Goal: Find specific page/section: Find specific page/section

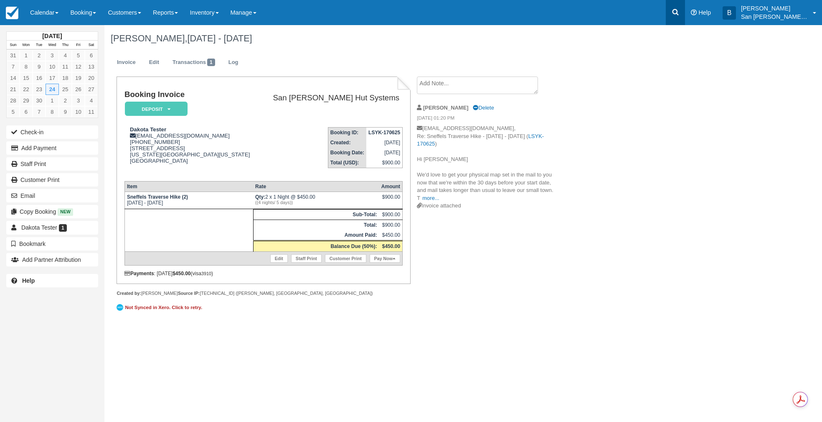
click at [680, 14] on icon at bounding box center [676, 12] width 8 height 8
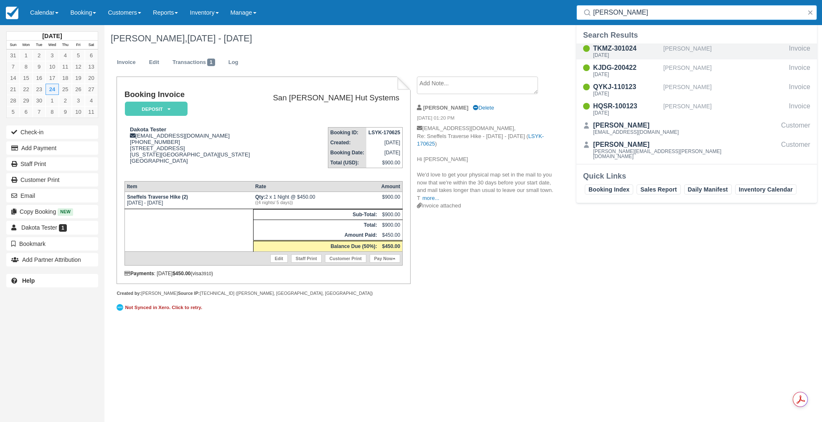
type input "belk"
click at [637, 54] on div "[DATE]" at bounding box center [626, 55] width 67 height 5
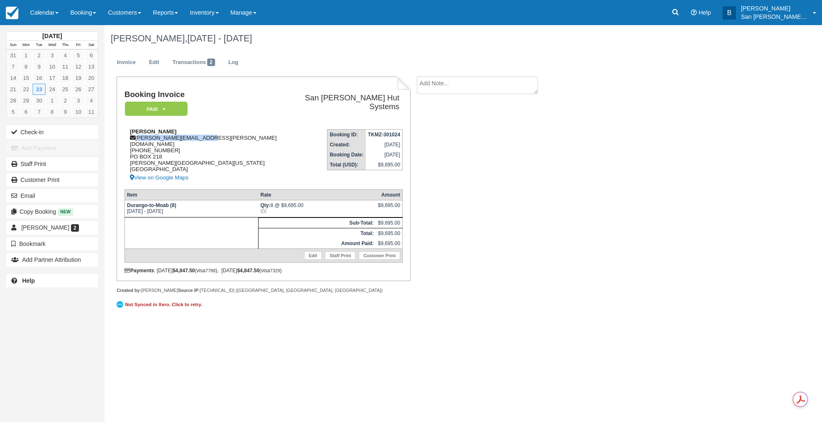
drag, startPoint x: 137, startPoint y: 137, endPoint x: 204, endPoint y: 136, distance: 67.3
click at [204, 136] on div "[PERSON_NAME] [PERSON_NAME][EMAIL_ADDRESS][PERSON_NAME][DOMAIN_NAME] 1 (804) 87…" at bounding box center [206, 155] width 162 height 54
copy div "[PERSON_NAME][EMAIL_ADDRESS][PERSON_NAME][DOMAIN_NAME]"
click at [682, 18] on link at bounding box center [675, 12] width 19 height 25
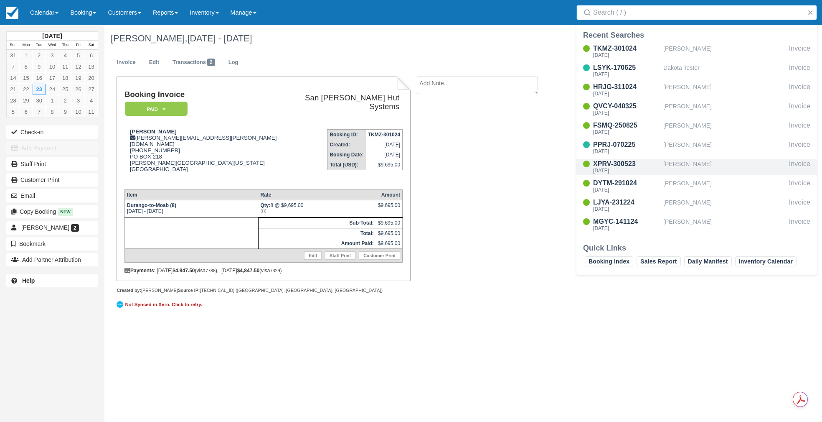
click at [611, 161] on div "XPRV-300523" at bounding box center [626, 164] width 67 height 10
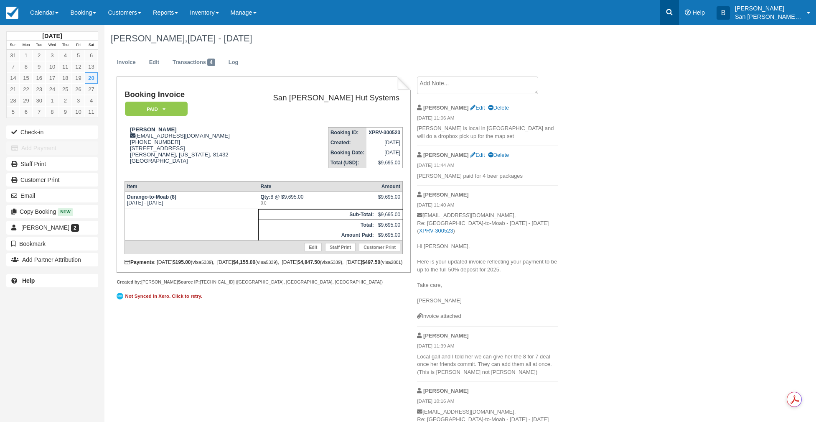
click at [679, 13] on link at bounding box center [669, 12] width 19 height 25
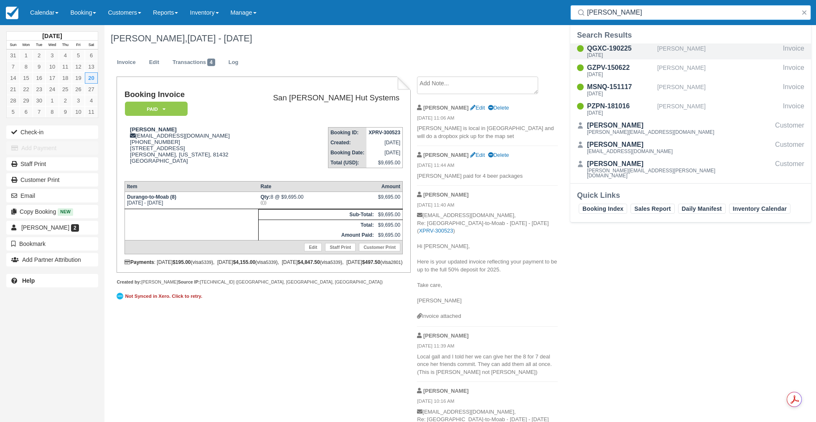
type input "dyer"
click at [624, 53] on div "[DATE]" at bounding box center [620, 55] width 67 height 5
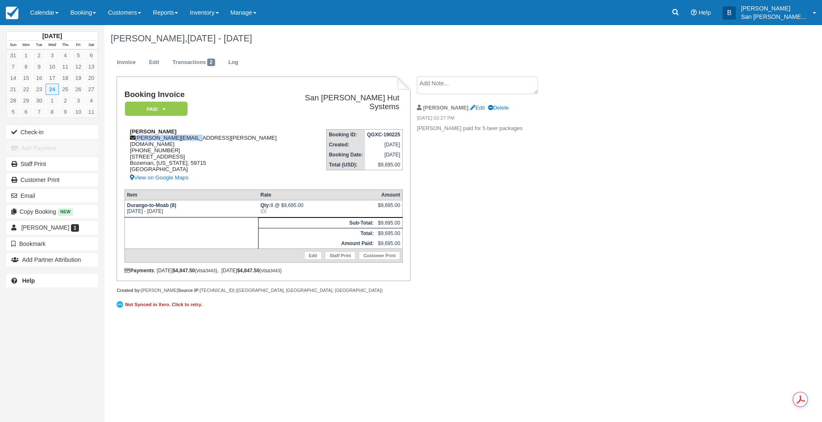
drag, startPoint x: 138, startPoint y: 136, endPoint x: 184, endPoint y: 135, distance: 46.4
click at [202, 135] on div "Ross Dyer dyer.ross@gmail.com 1 (970) 846-6393 25 Hawthorn Lane Bozeman, Montan…" at bounding box center [206, 155] width 162 height 54
copy div "dyer.ross@gmail.com"
click at [679, 14] on icon at bounding box center [676, 12] width 6 height 6
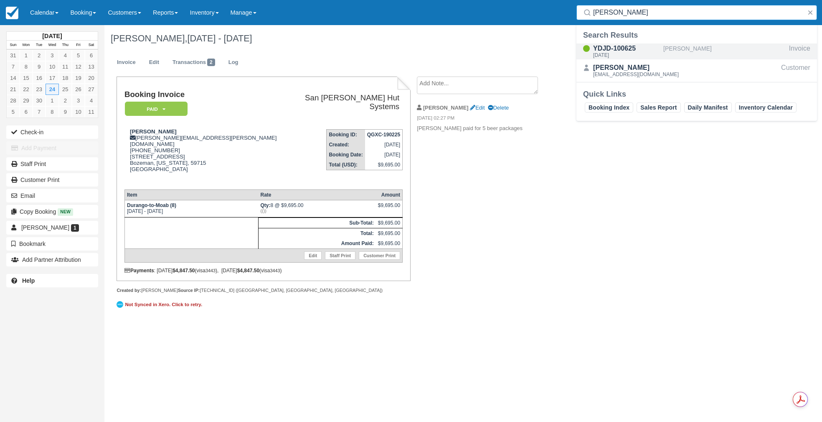
type input "milner"
click at [619, 47] on div "YDJD-100625" at bounding box center [626, 48] width 67 height 10
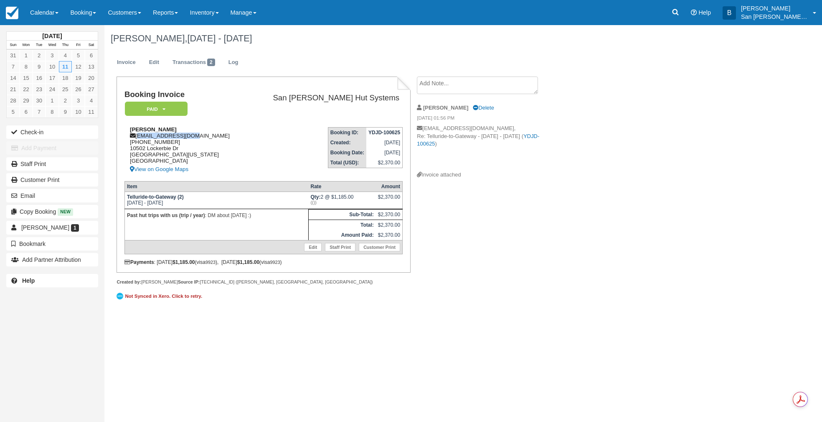
drag, startPoint x: 137, startPoint y: 136, endPoint x: 196, endPoint y: 135, distance: 58.5
click at [196, 135] on div "[PERSON_NAME] [EMAIL_ADDRESS][DOMAIN_NAME] [PHONE_NUMBER] [STREET_ADDRESS][PERS…" at bounding box center [186, 150] width 123 height 48
copy div "milner01@gmail.com"
click at [474, 283] on div "Booking Invoice Paid   Pending Reserved Deposit Waiting Cancelled Shuttle San J…" at bounding box center [334, 193] width 460 height 235
click at [678, 8] on link at bounding box center [675, 12] width 19 height 25
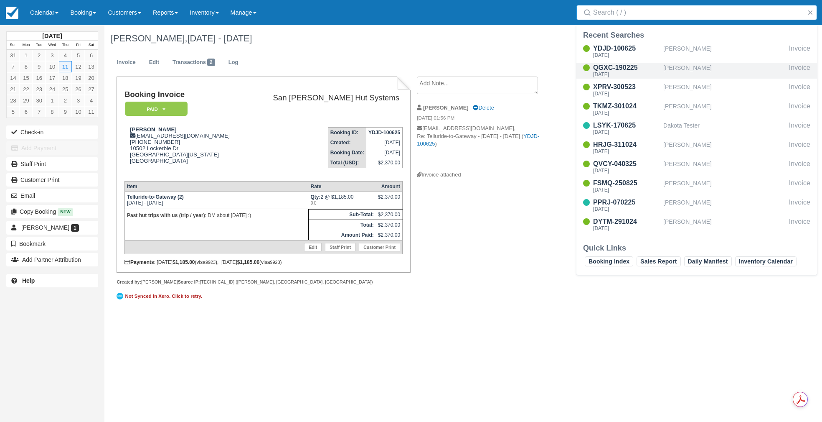
click at [688, 72] on div "[PERSON_NAME]" at bounding box center [725, 71] width 122 height 16
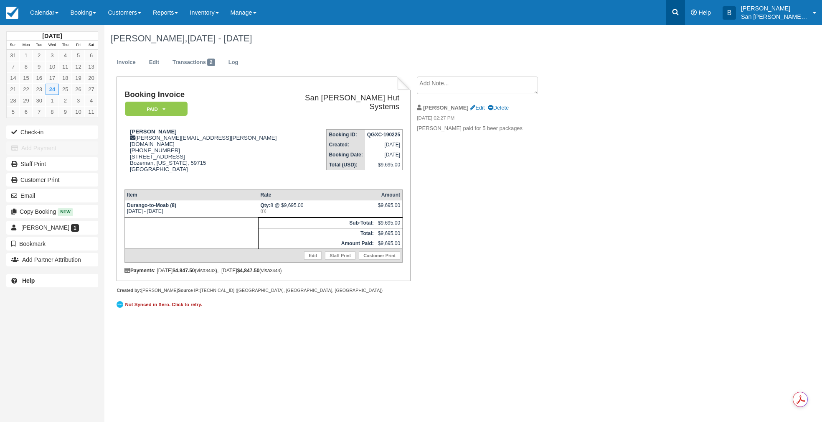
click at [680, 11] on icon at bounding box center [676, 12] width 8 height 8
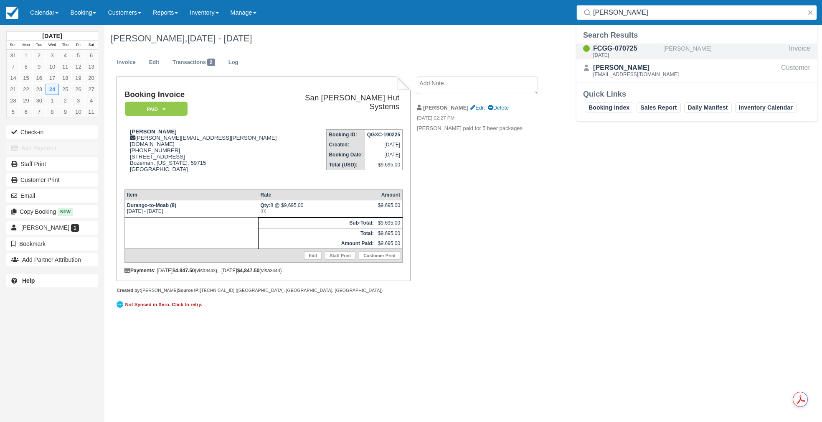
type input "[PERSON_NAME]"
click at [626, 55] on div "[DATE]" at bounding box center [626, 55] width 67 height 5
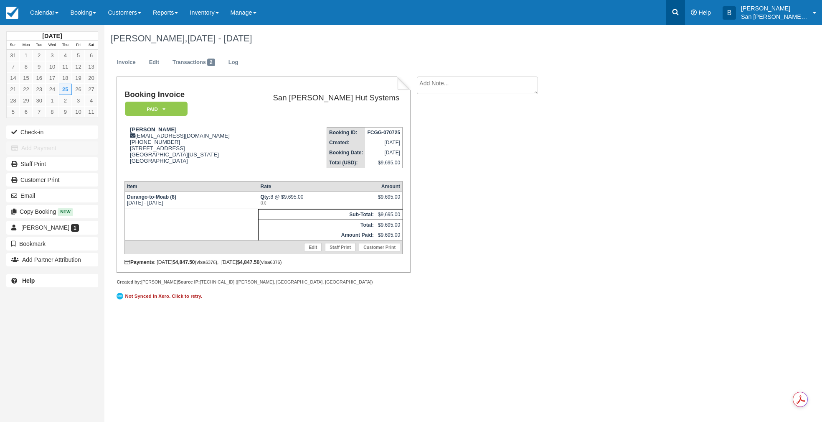
click at [680, 16] on icon at bounding box center [676, 12] width 8 height 8
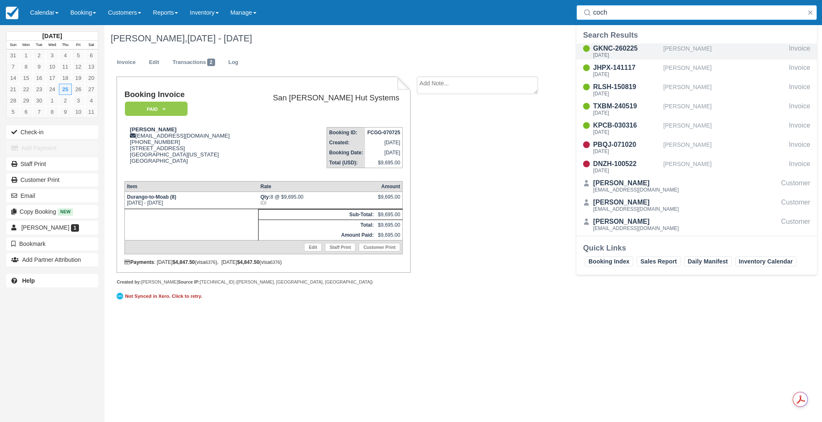
type input "coch"
click at [614, 55] on div "[DATE]" at bounding box center [626, 55] width 67 height 5
